Goal: Task Accomplishment & Management: Use online tool/utility

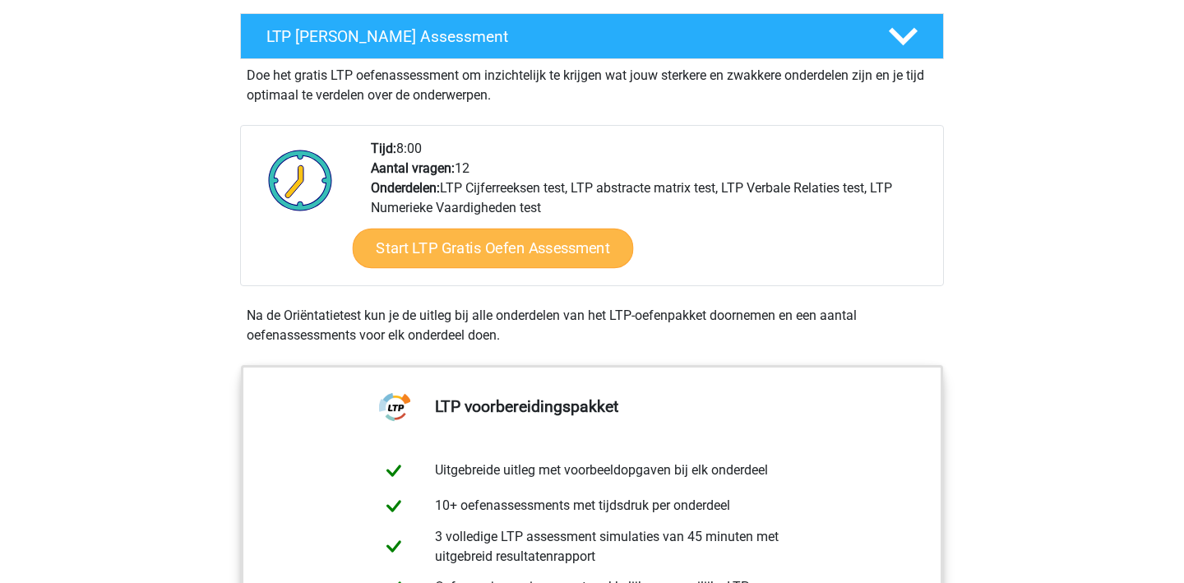
scroll to position [313, 0]
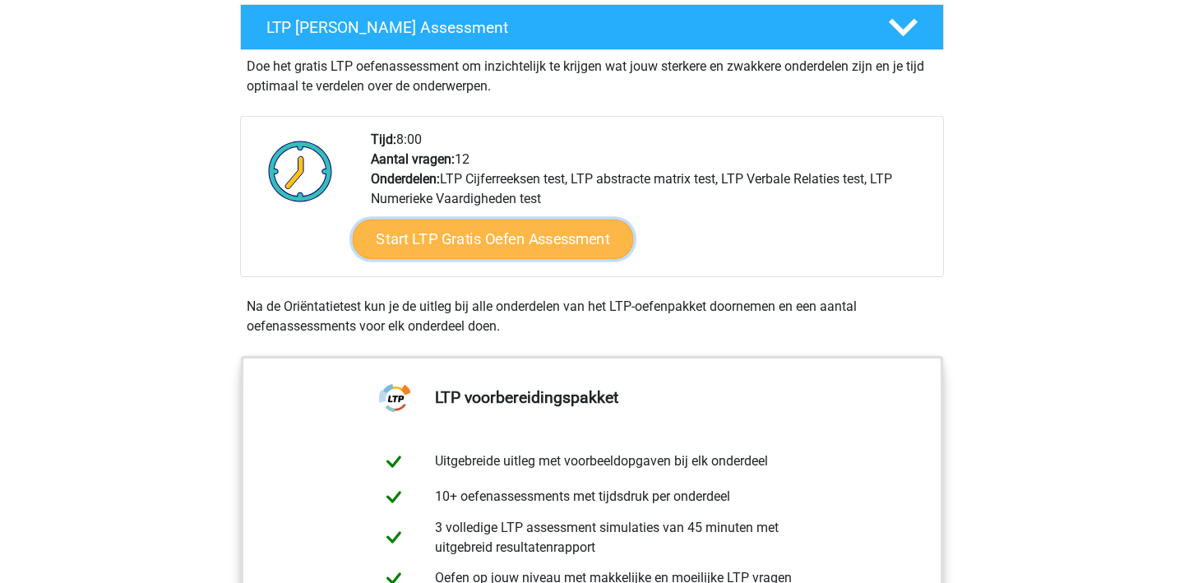
click at [460, 233] on link "Start LTP Gratis Oefen Assessment" at bounding box center [493, 239] width 281 height 39
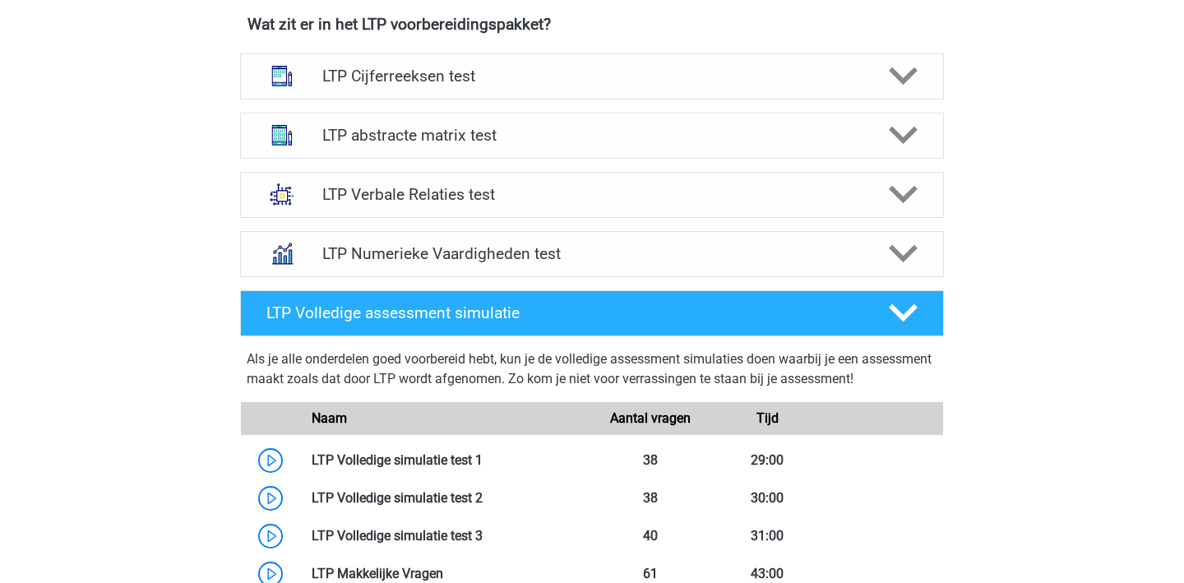
scroll to position [1058, 0]
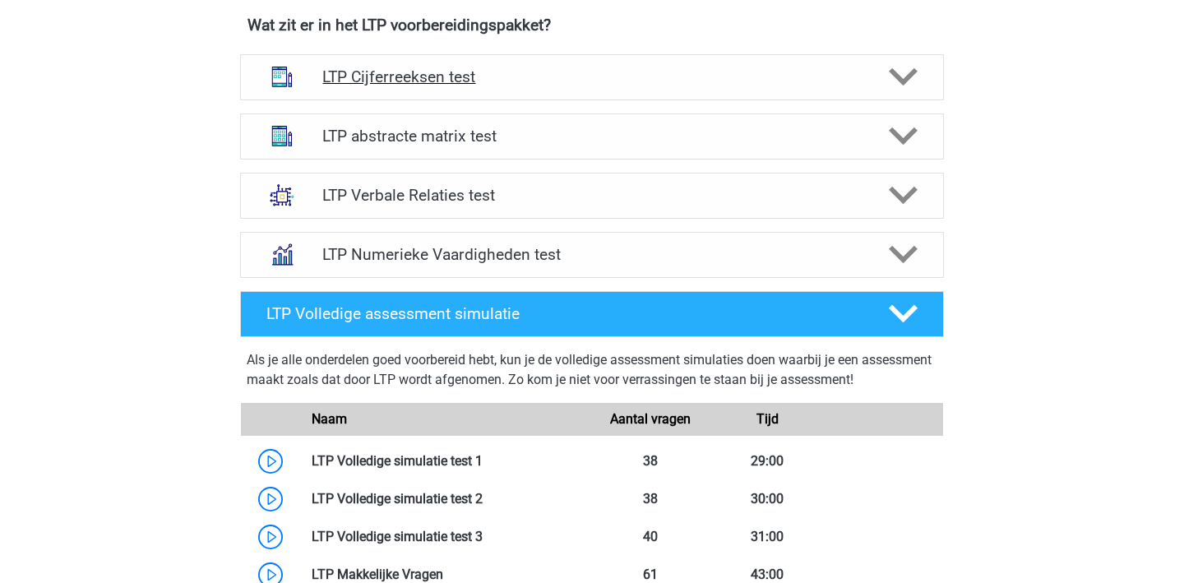
click at [904, 79] on polygon at bounding box center [903, 77] width 29 height 18
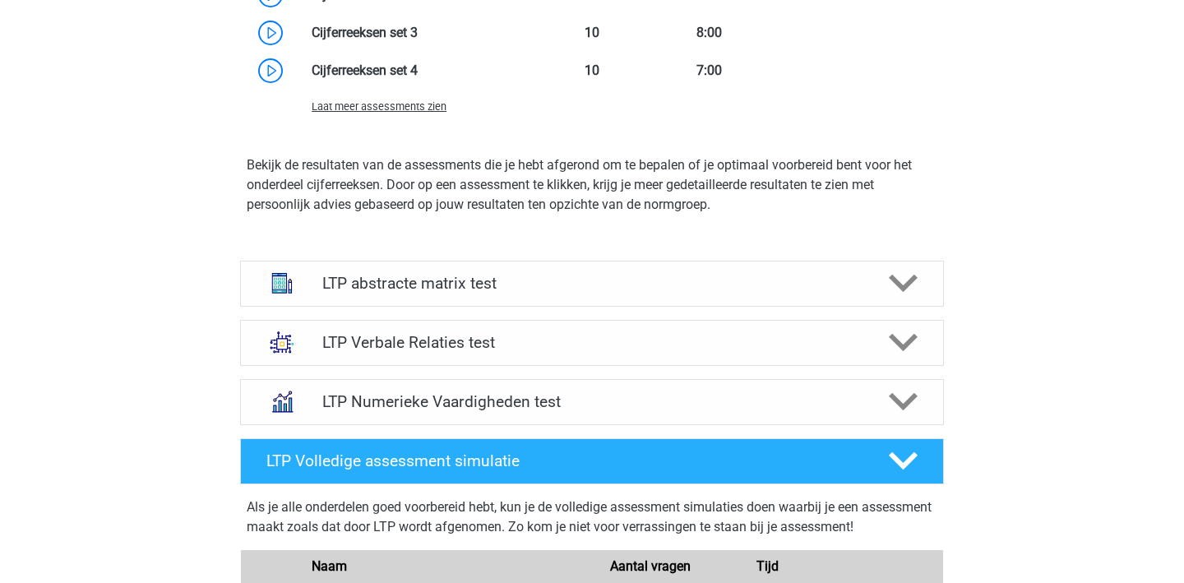
scroll to position [1845, 0]
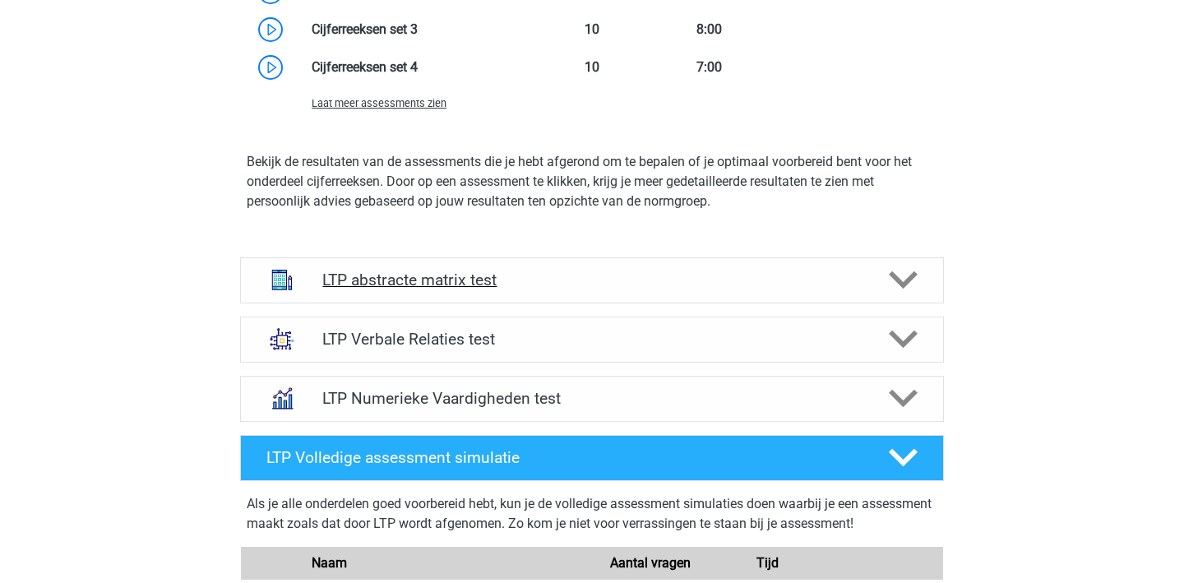
click at [911, 289] on icon at bounding box center [903, 280] width 29 height 29
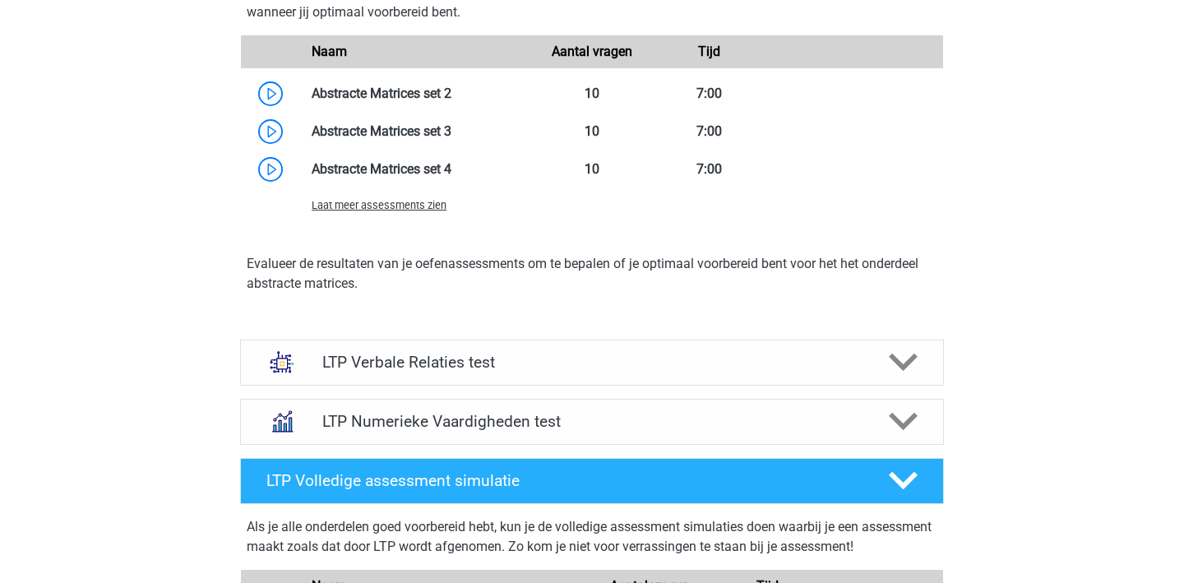
scroll to position [2730, 0]
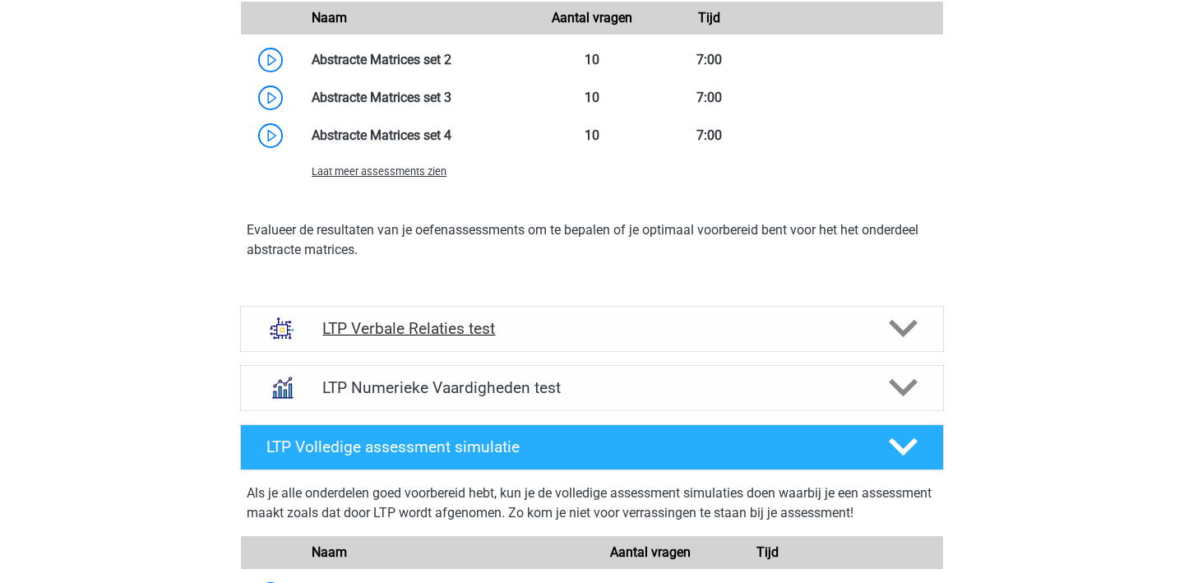
click at [899, 326] on icon at bounding box center [903, 328] width 29 height 29
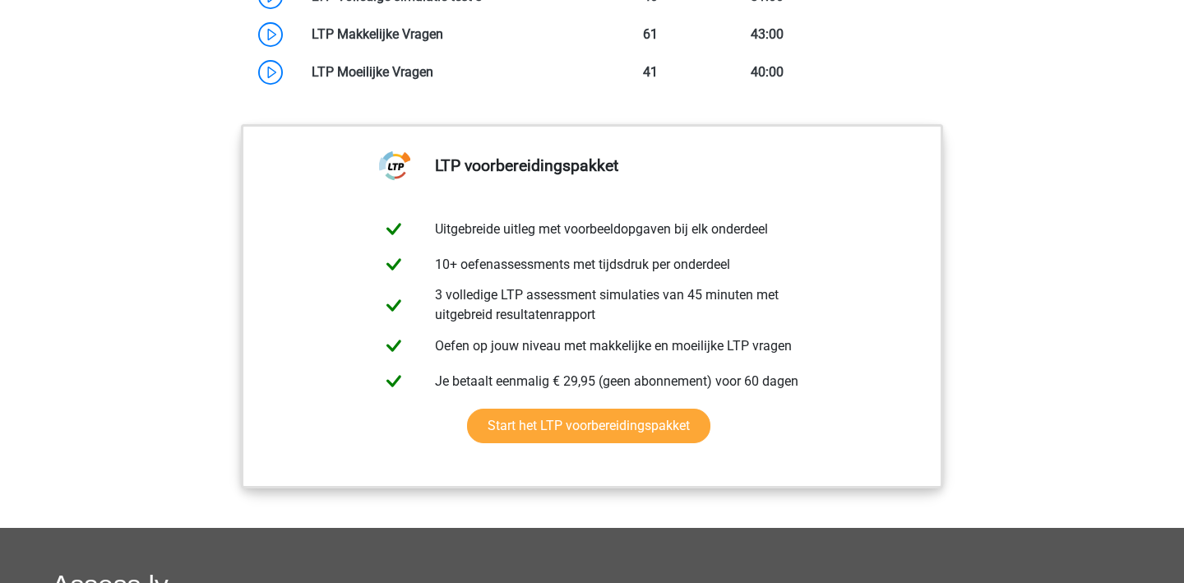
scroll to position [4496, 0]
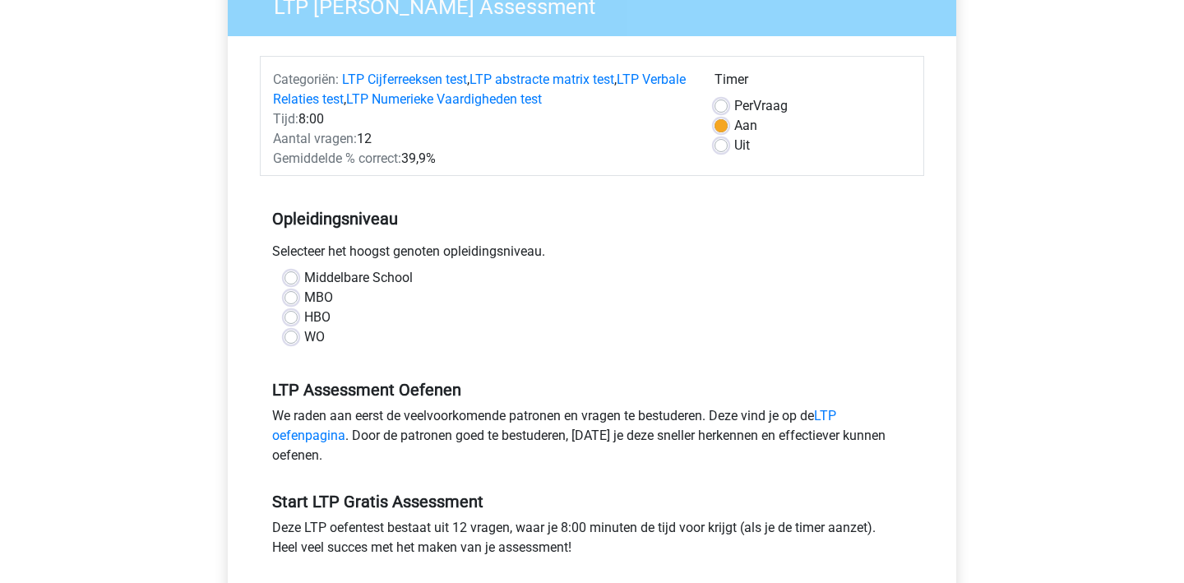
scroll to position [189, 0]
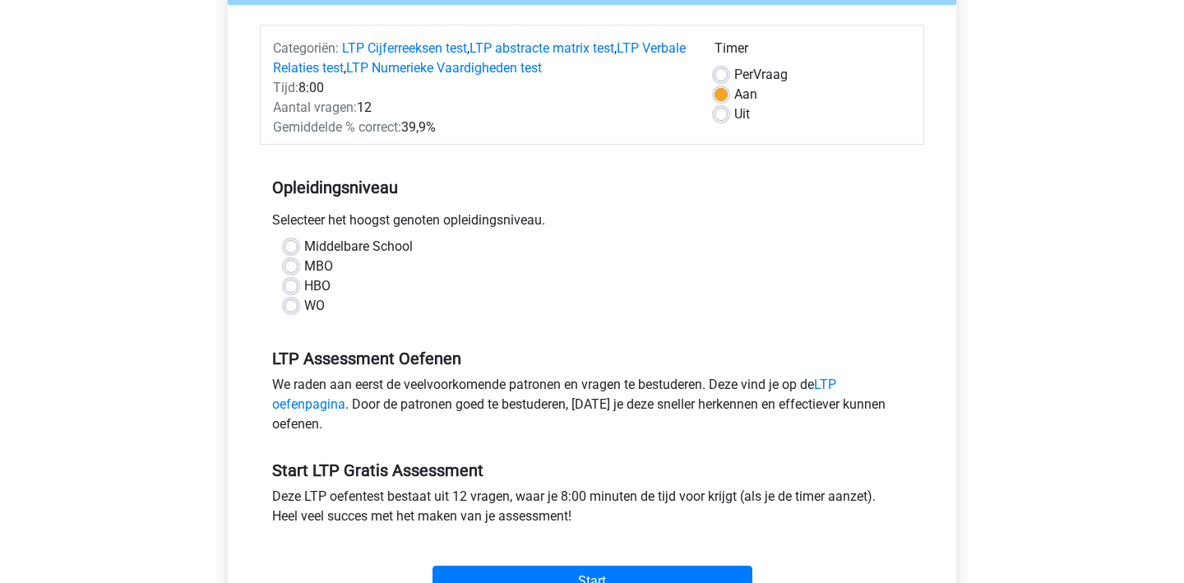
click at [304, 303] on label "WO" at bounding box center [314, 306] width 21 height 20
click at [294, 303] on input "WO" at bounding box center [290, 304] width 13 height 16
radio input "true"
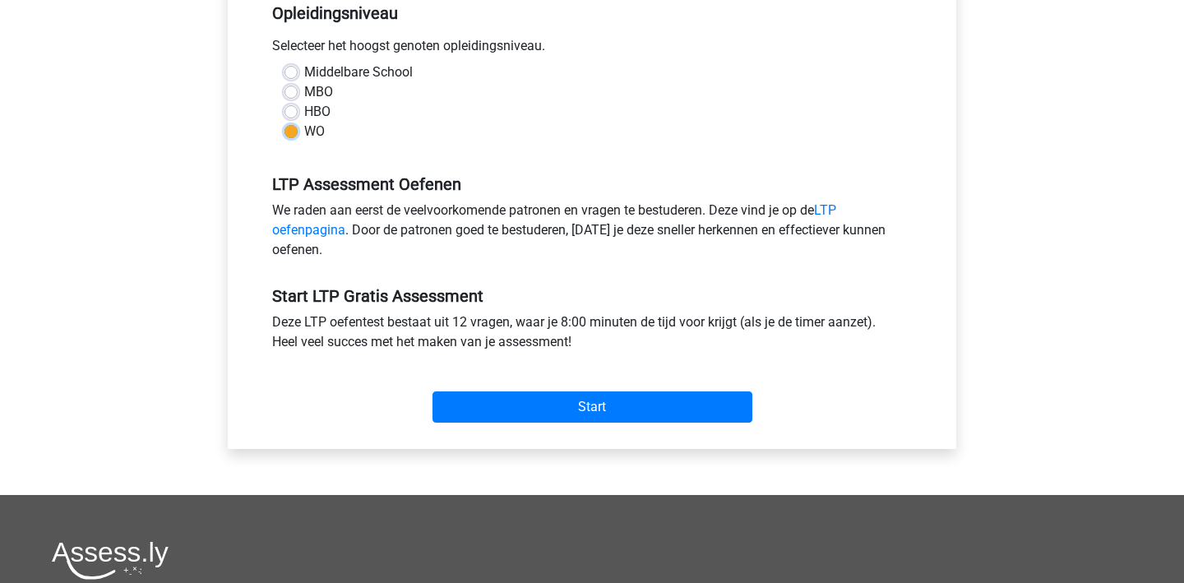
scroll to position [364, 0]
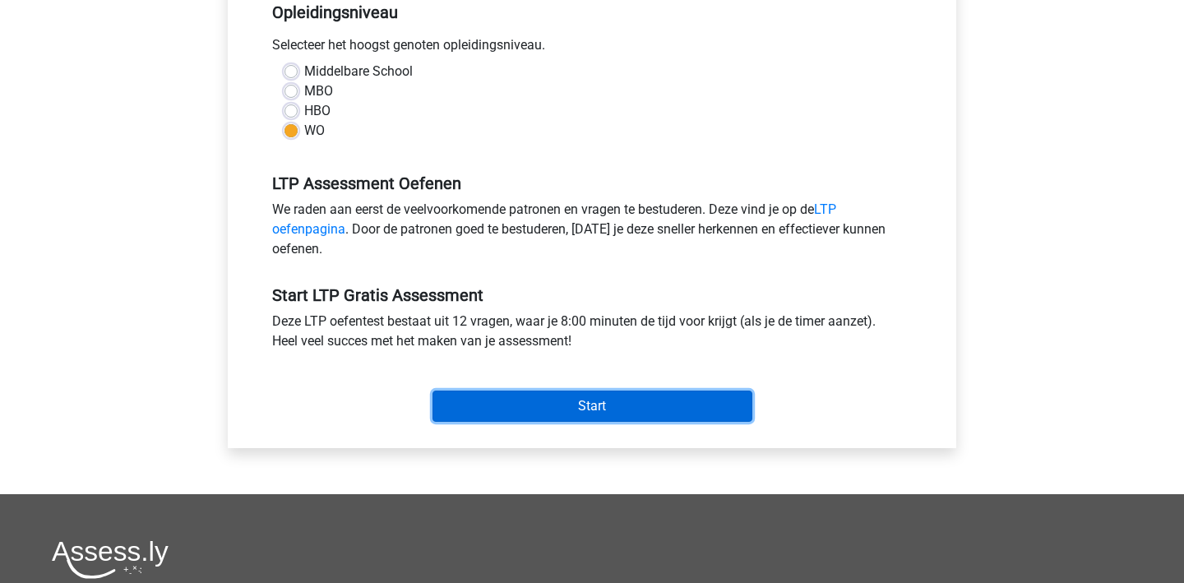
click at [552, 406] on input "Start" at bounding box center [592, 406] width 320 height 31
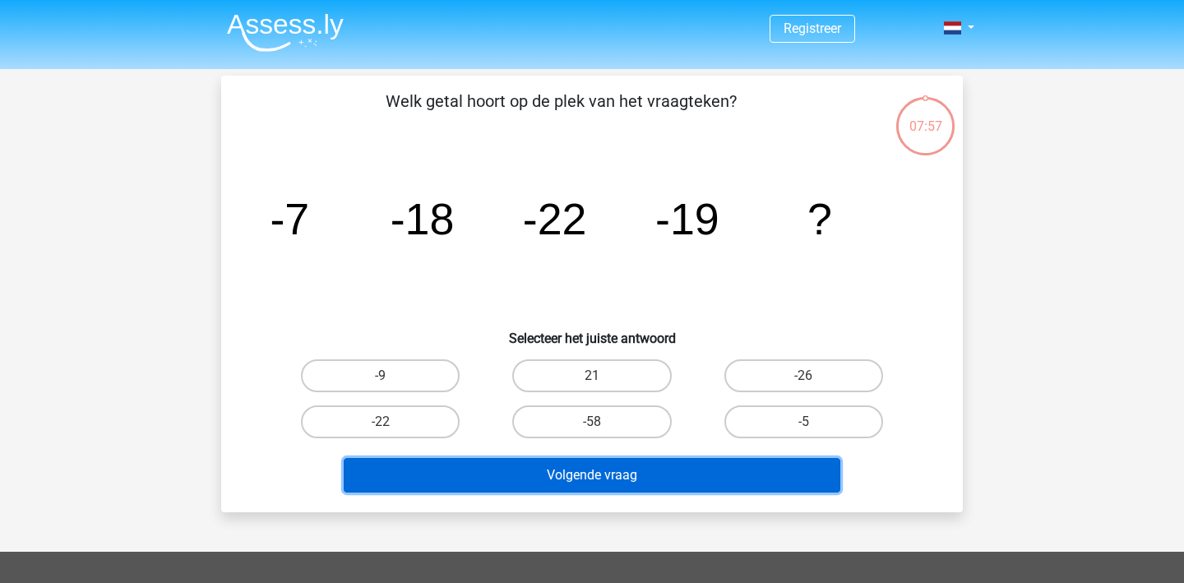
click at [625, 461] on button "Volgende vraag" at bounding box center [592, 475] width 497 height 35
click at [629, 474] on button "Volgende vraag" at bounding box center [592, 475] width 497 height 35
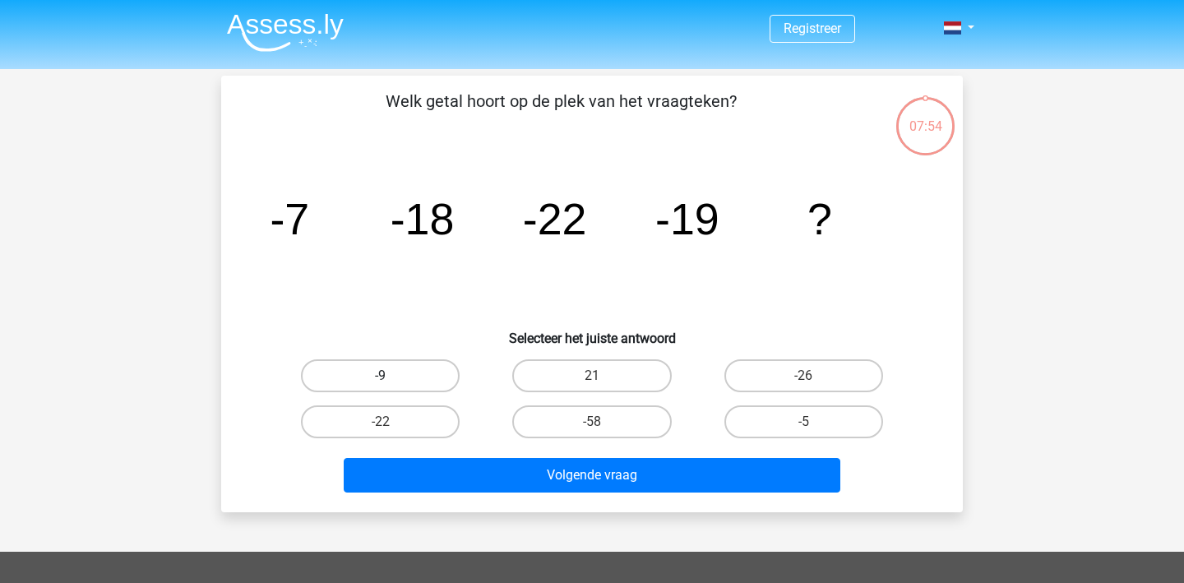
click at [409, 375] on label "-9" at bounding box center [380, 375] width 159 height 33
click at [391, 376] on input "-9" at bounding box center [386, 381] width 11 height 11
radio input "true"
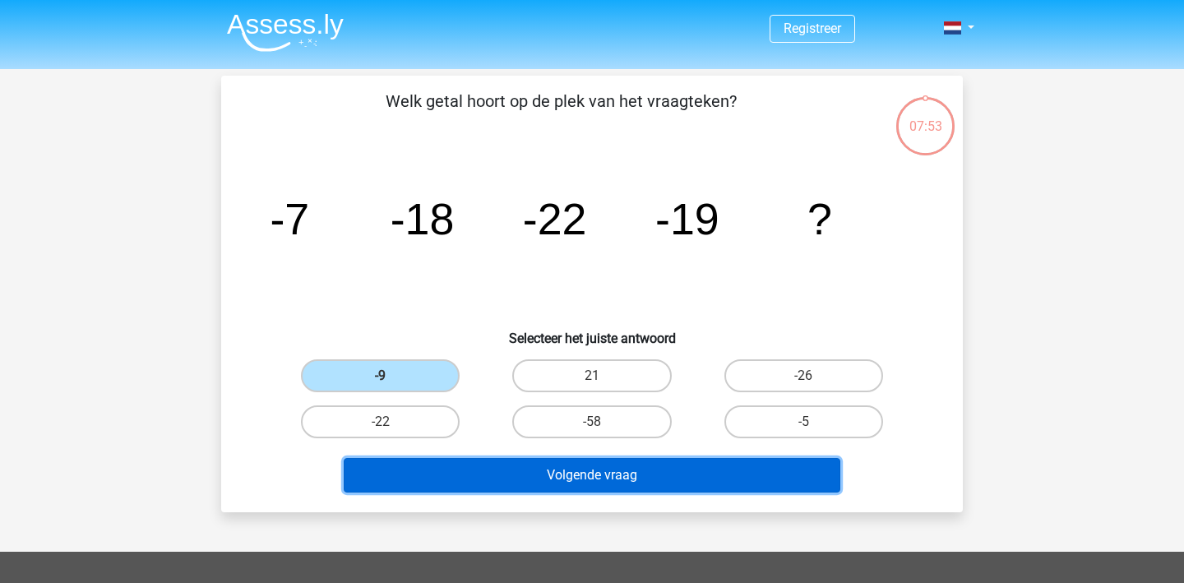
click at [520, 467] on button "Volgende vraag" at bounding box center [592, 475] width 497 height 35
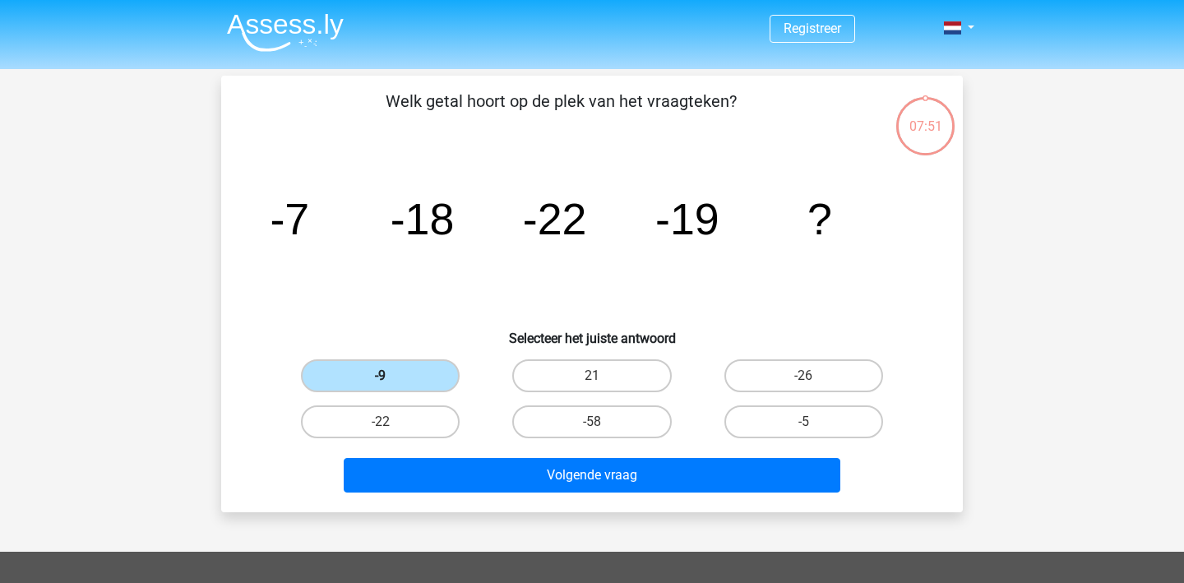
click at [378, 367] on label "-9" at bounding box center [380, 375] width 159 height 33
click at [381, 376] on input "-9" at bounding box center [386, 381] width 11 height 11
click at [397, 381] on label "-9" at bounding box center [380, 375] width 159 height 33
click at [391, 381] on input "-9" at bounding box center [386, 381] width 11 height 11
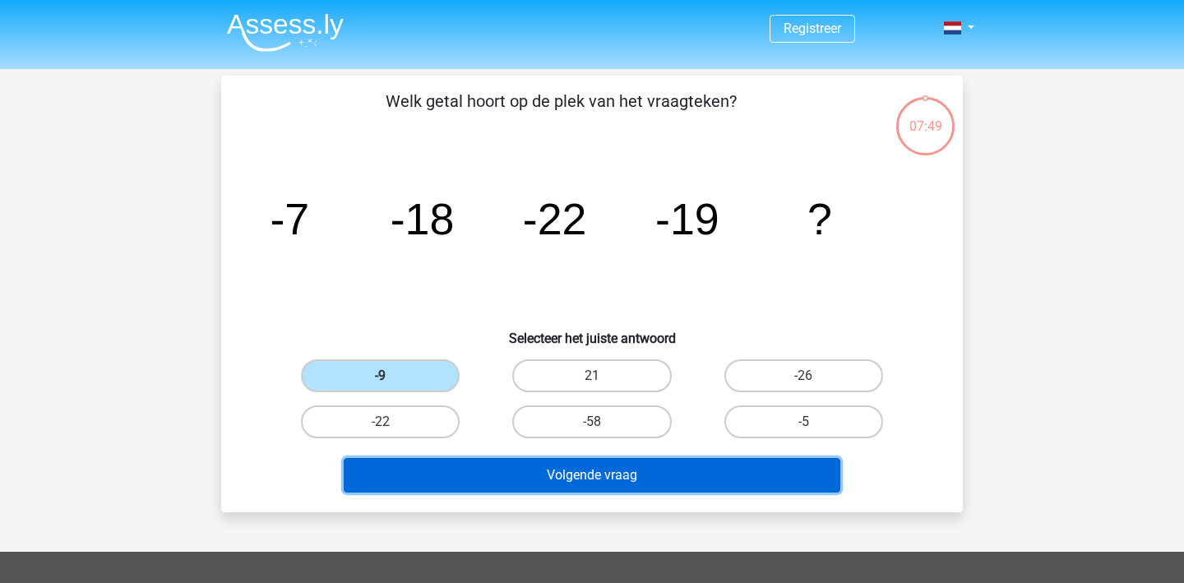
click at [610, 490] on button "Volgende vraag" at bounding box center [592, 475] width 497 height 35
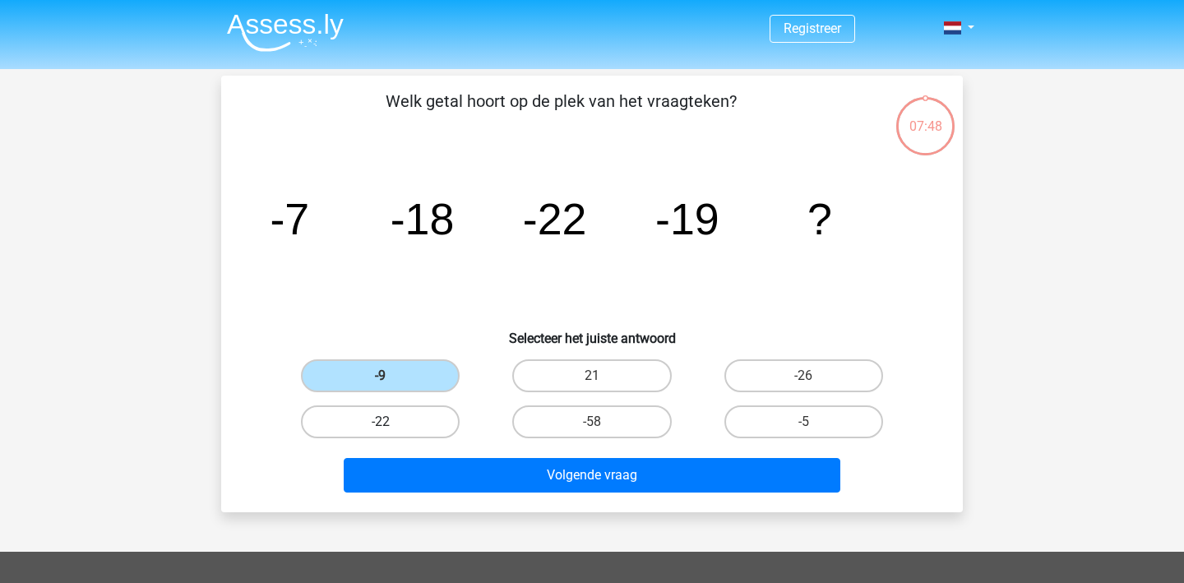
click at [411, 429] on label "-22" at bounding box center [380, 421] width 159 height 33
click at [391, 429] on input "-22" at bounding box center [386, 427] width 11 height 11
radio input "true"
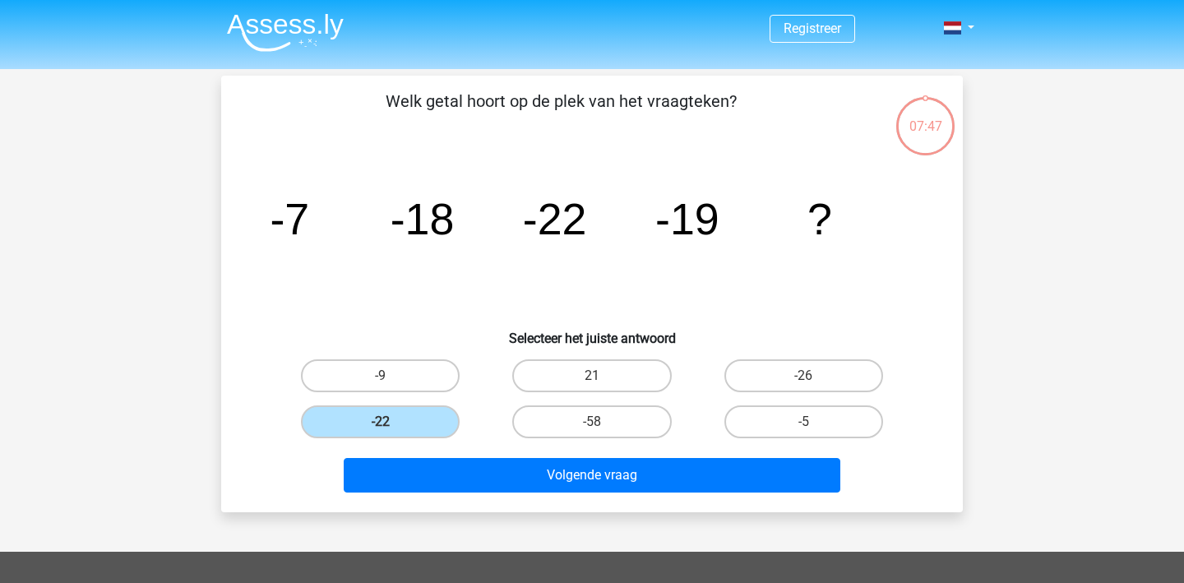
click at [390, 350] on div "Welk getal hoort op de plek van het vraagteken? image/svg+xml -7 -18 -22 -19 ? …" at bounding box center [592, 294] width 728 height 410
click at [398, 384] on label "-9" at bounding box center [380, 375] width 159 height 33
click at [391, 384] on input "-9" at bounding box center [386, 381] width 11 height 11
radio input "true"
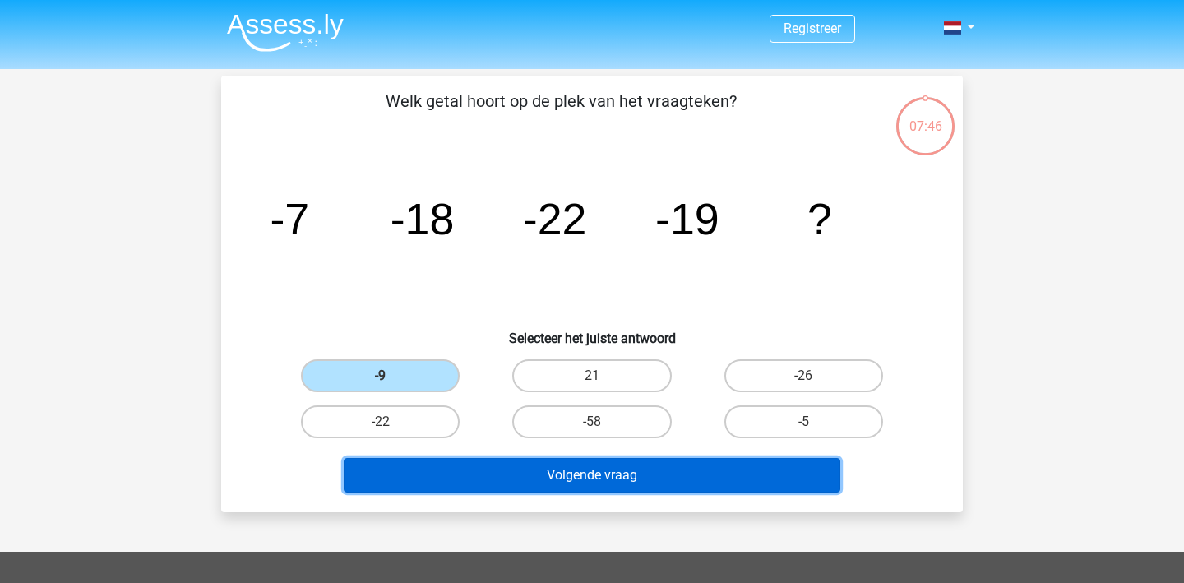
click at [537, 489] on button "Volgende vraag" at bounding box center [592, 475] width 497 height 35
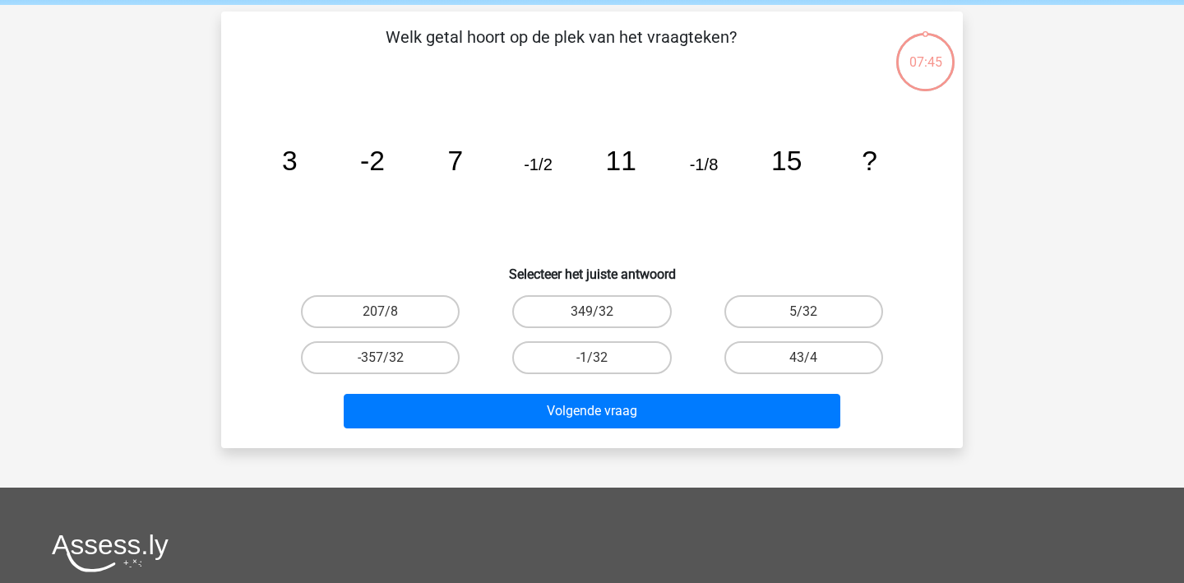
scroll to position [76, 0]
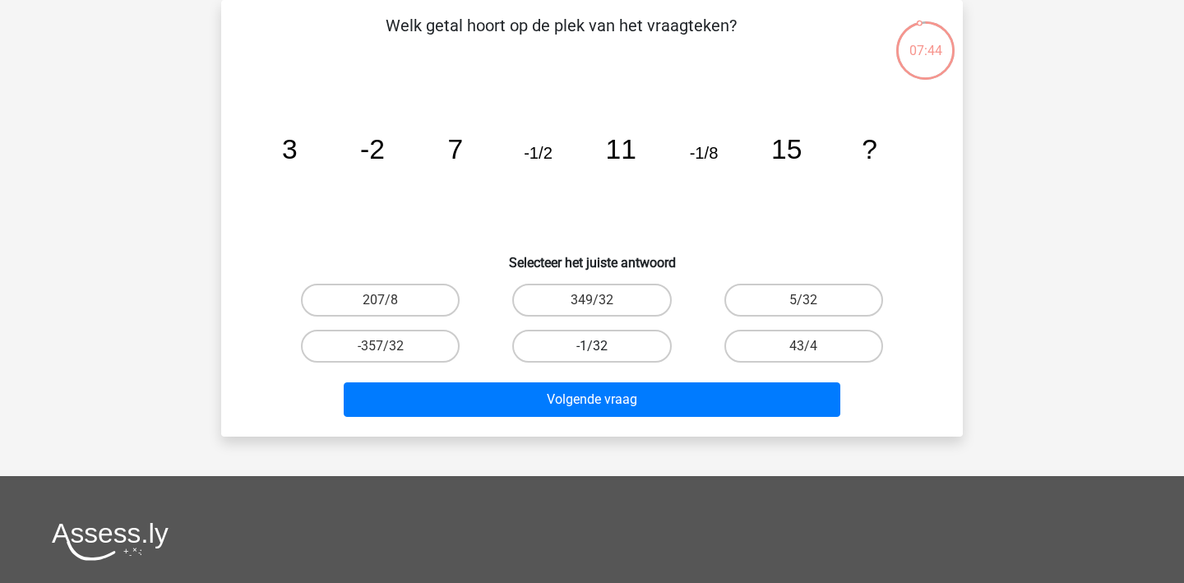
click at [594, 357] on label "-1/32" at bounding box center [591, 346] width 159 height 33
click at [594, 357] on input "-1/32" at bounding box center [597, 351] width 11 height 11
radio input "true"
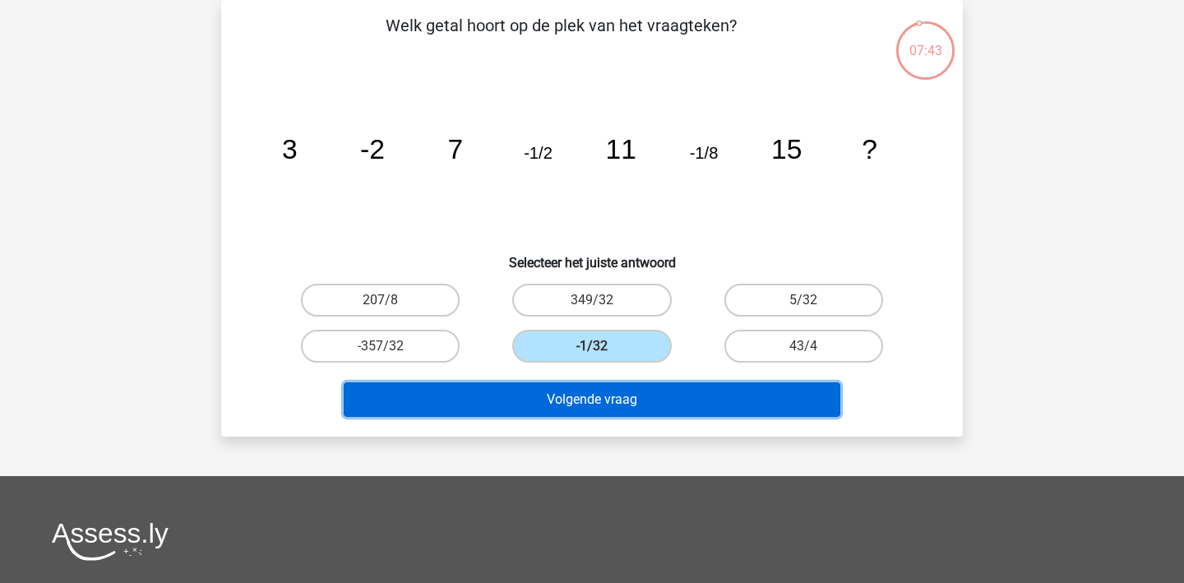
click at [587, 411] on button "Volgende vraag" at bounding box center [592, 399] width 497 height 35
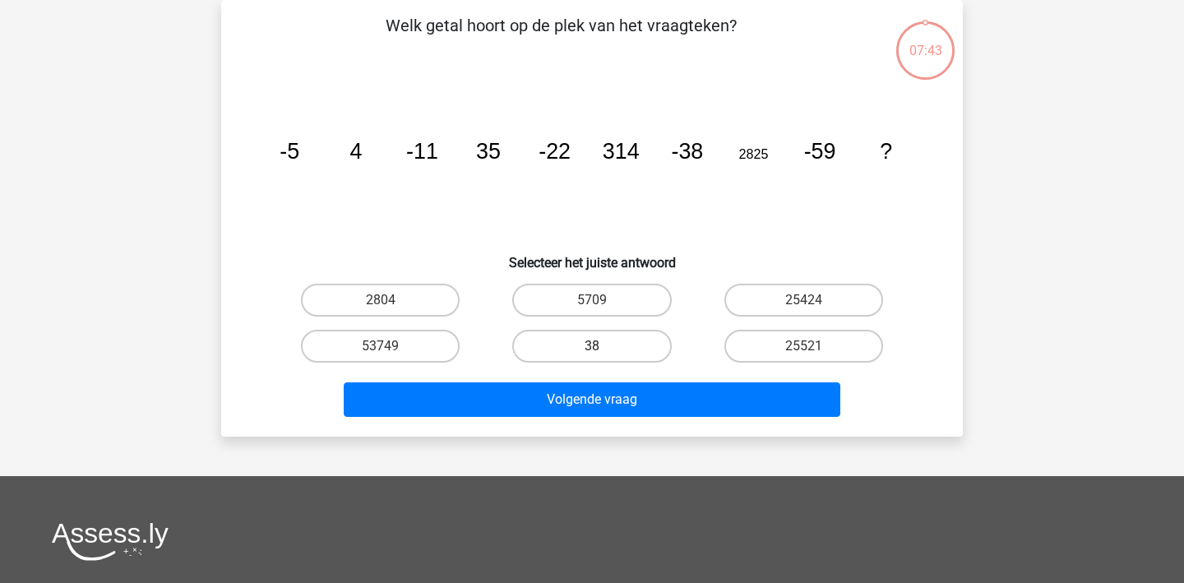
click at [579, 356] on label "38" at bounding box center [591, 346] width 159 height 33
click at [592, 356] on input "38" at bounding box center [597, 351] width 11 height 11
radio input "true"
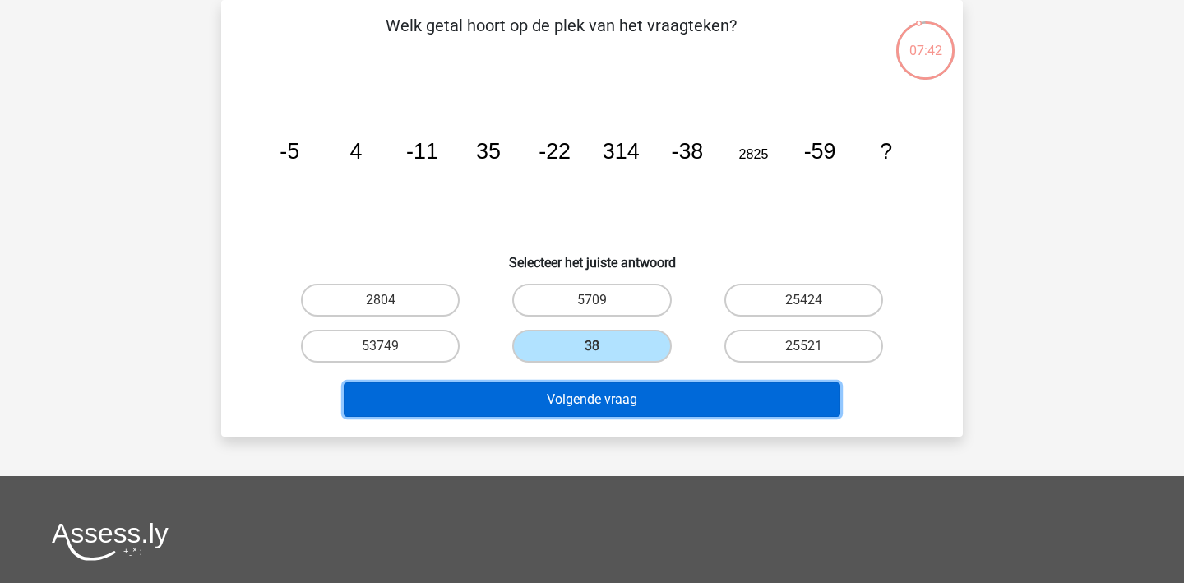
click at [576, 385] on button "Volgende vraag" at bounding box center [592, 399] width 497 height 35
